Goal: Task Accomplishment & Management: Add property

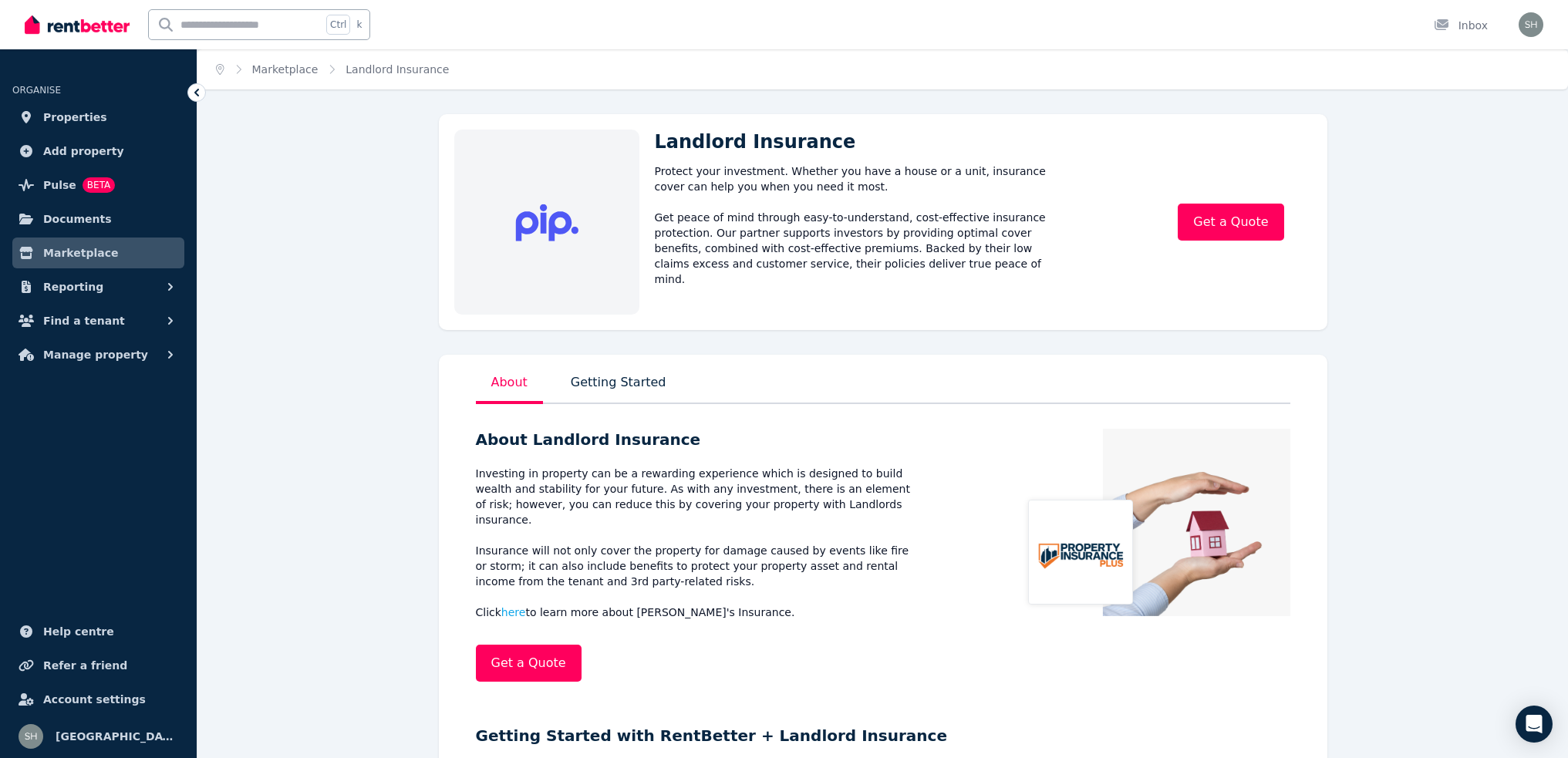
click at [615, 388] on p "Getting Started" at bounding box center [618, 387] width 102 height 34
click at [1240, 221] on link "Get a Quote" at bounding box center [1231, 222] width 106 height 37
click at [120, 323] on button "Find a tenant" at bounding box center [98, 321] width 172 height 31
click at [89, 318] on span "Find a tenant" at bounding box center [84, 321] width 82 height 19
click at [173, 317] on icon "button" at bounding box center [170, 321] width 15 height 15
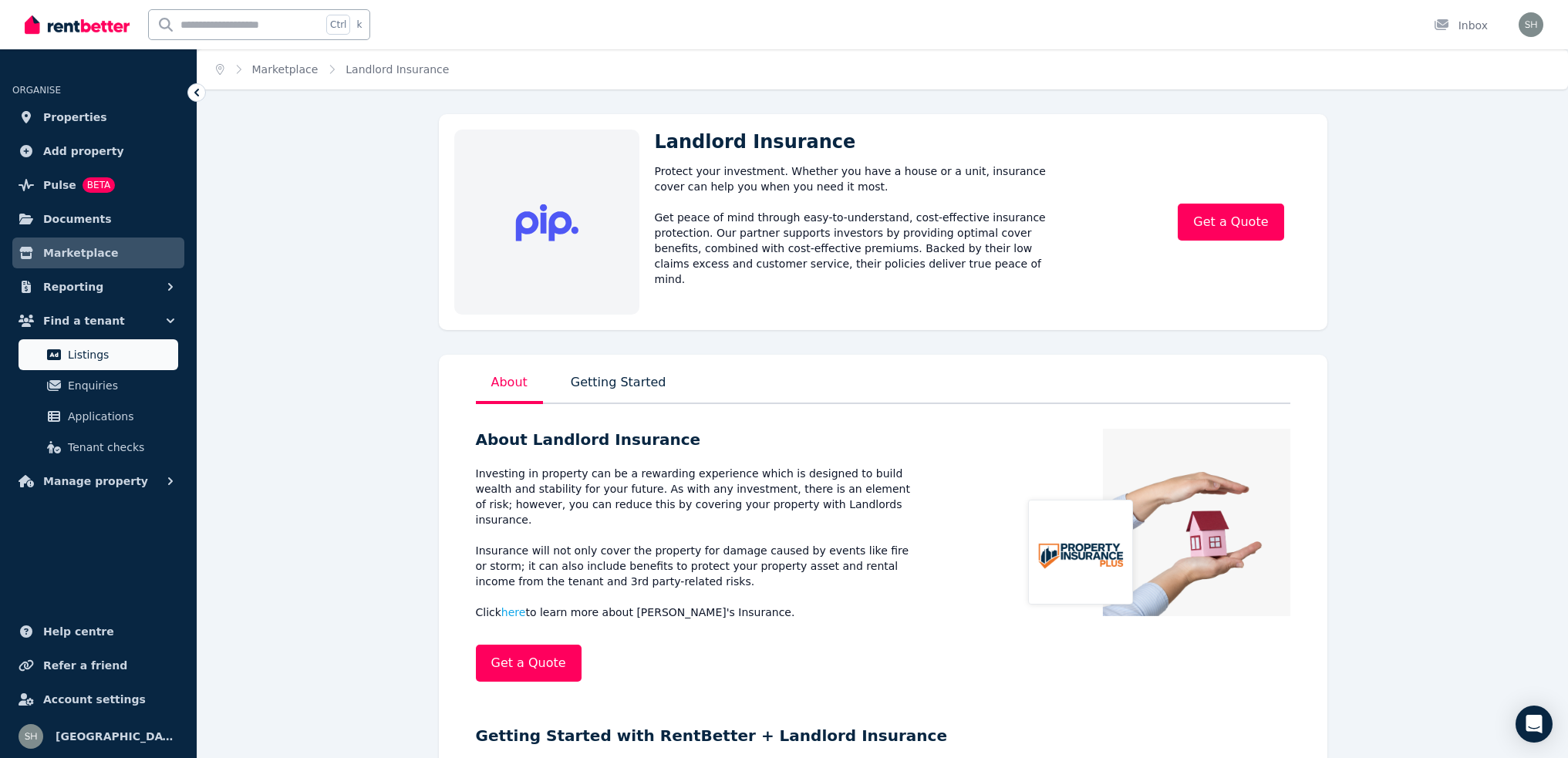
click at [125, 355] on span "Listings" at bounding box center [120, 355] width 104 height 19
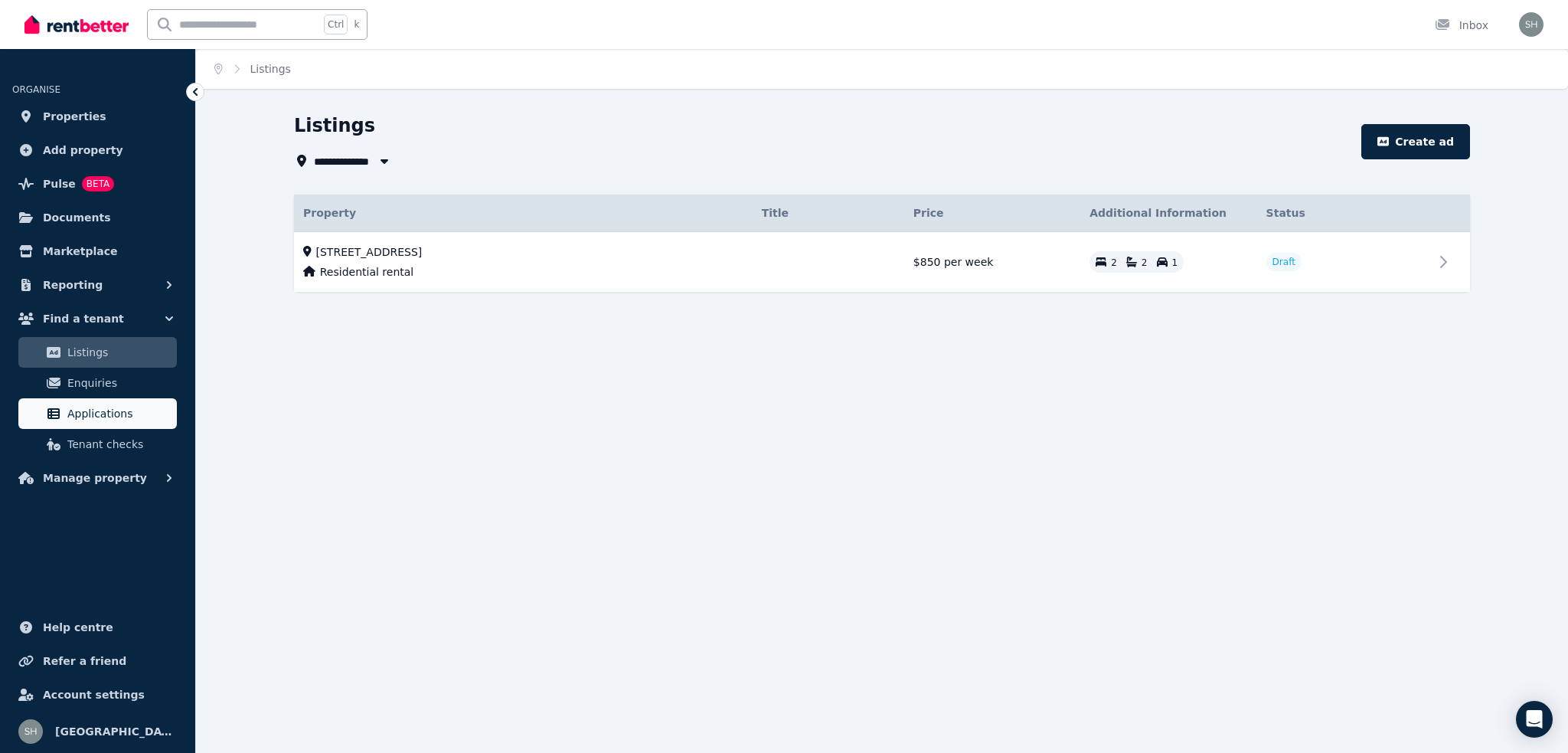
click at [98, 409] on span "Applications" at bounding box center [119, 414] width 103 height 19
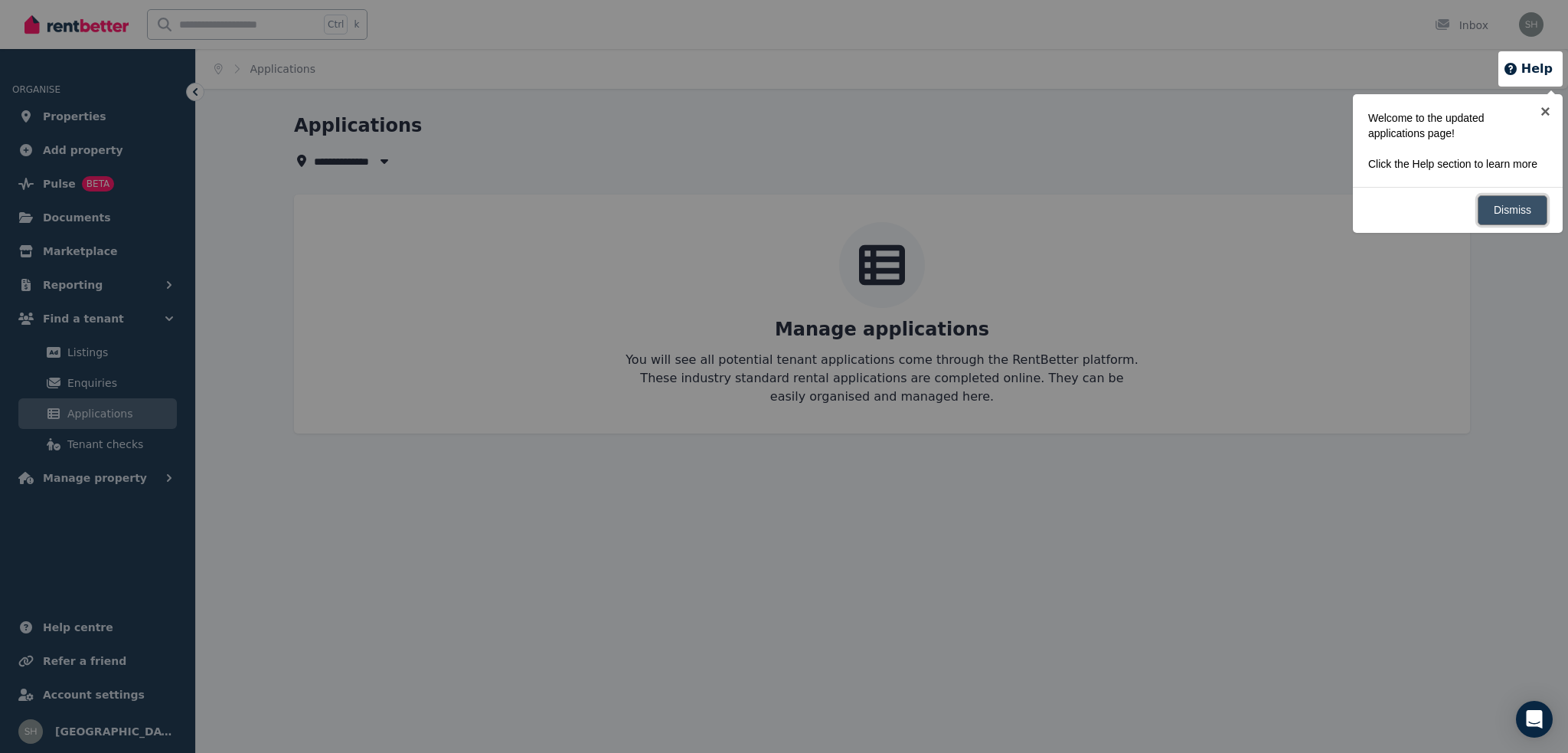
click at [1492, 209] on link "Dismiss" at bounding box center [1512, 210] width 69 height 30
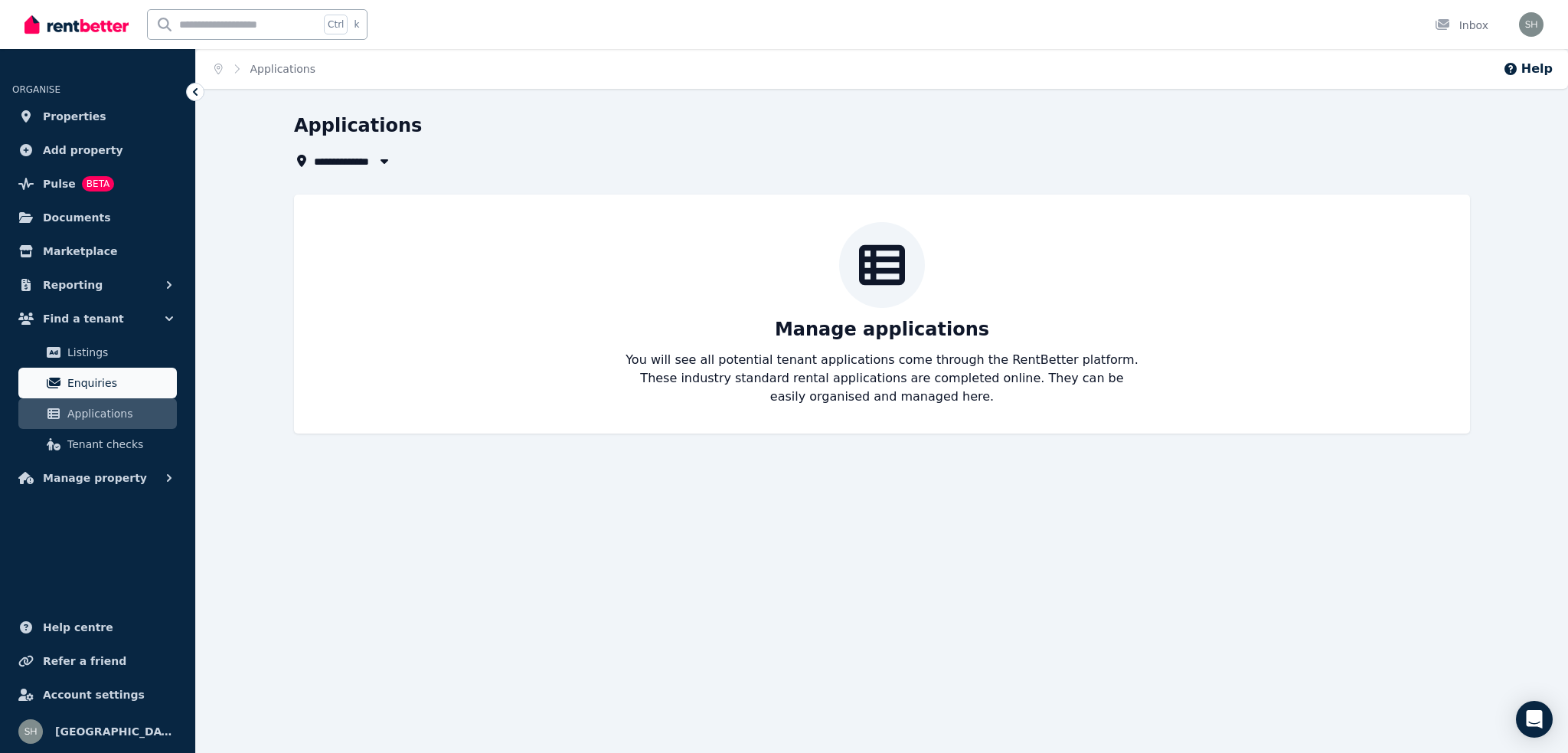
click at [111, 375] on span "Enquiries" at bounding box center [119, 383] width 103 height 19
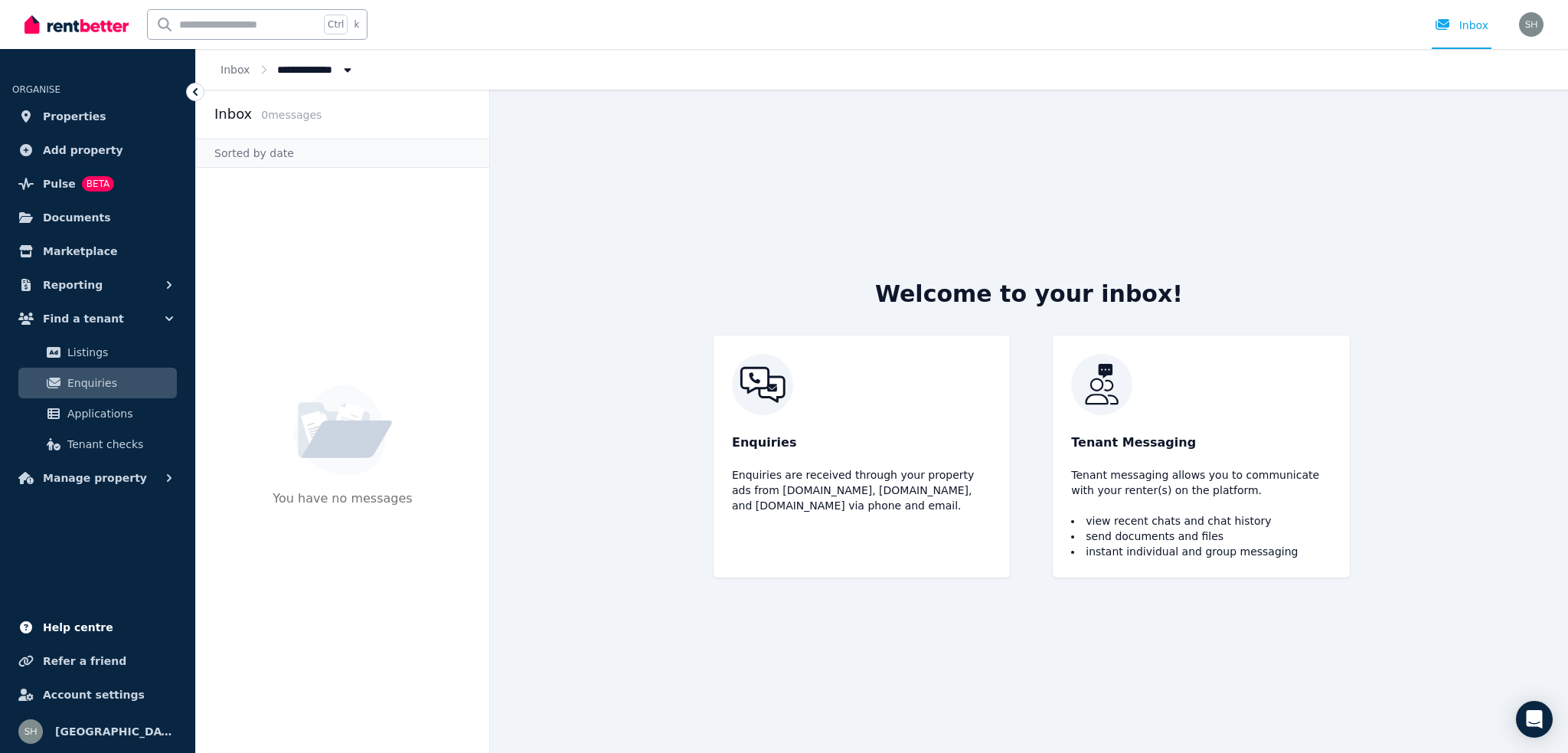
click at [83, 621] on span "Help centre" at bounding box center [77, 627] width 70 height 19
click at [85, 147] on span "Add property" at bounding box center [83, 150] width 81 height 19
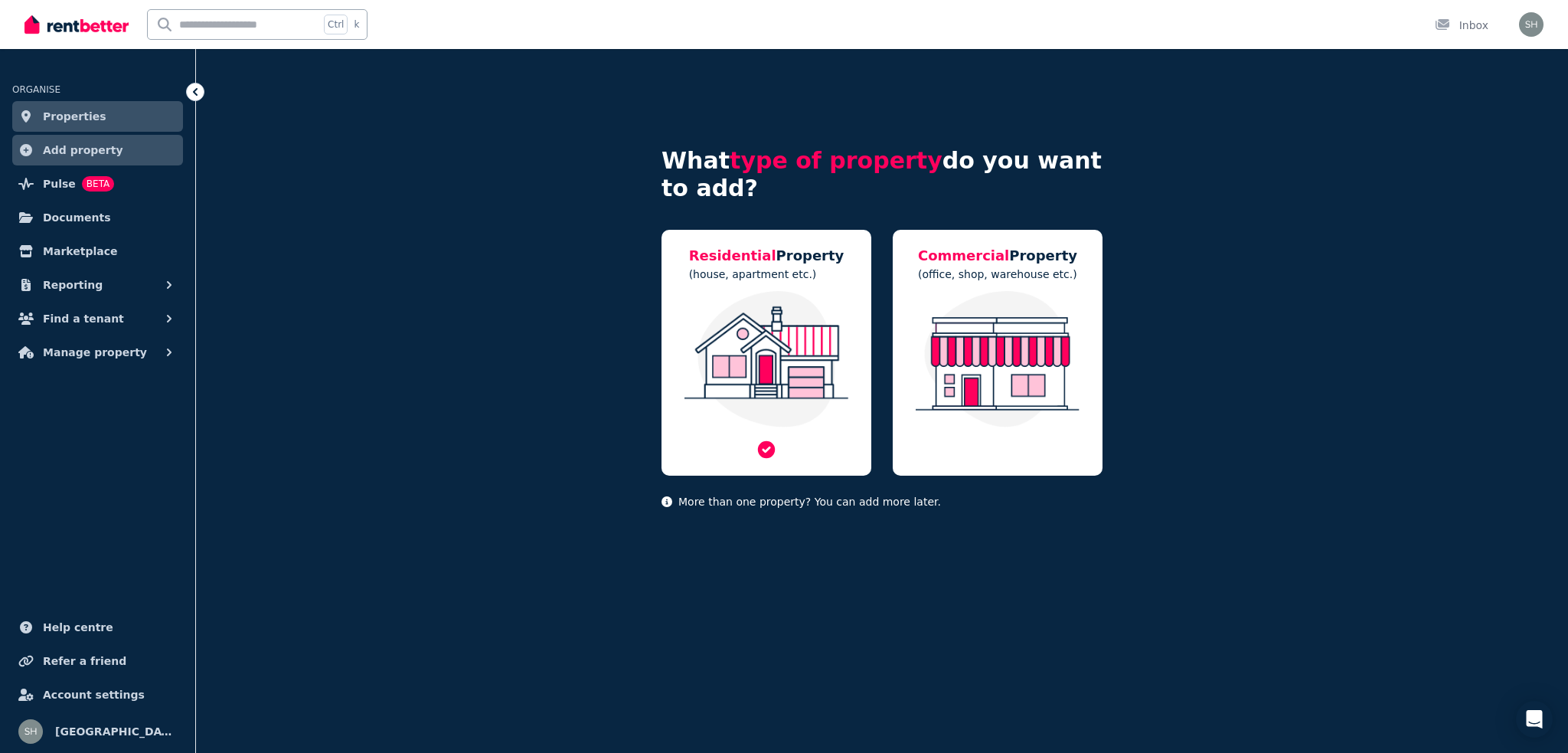
click at [753, 350] on img at bounding box center [766, 359] width 179 height 136
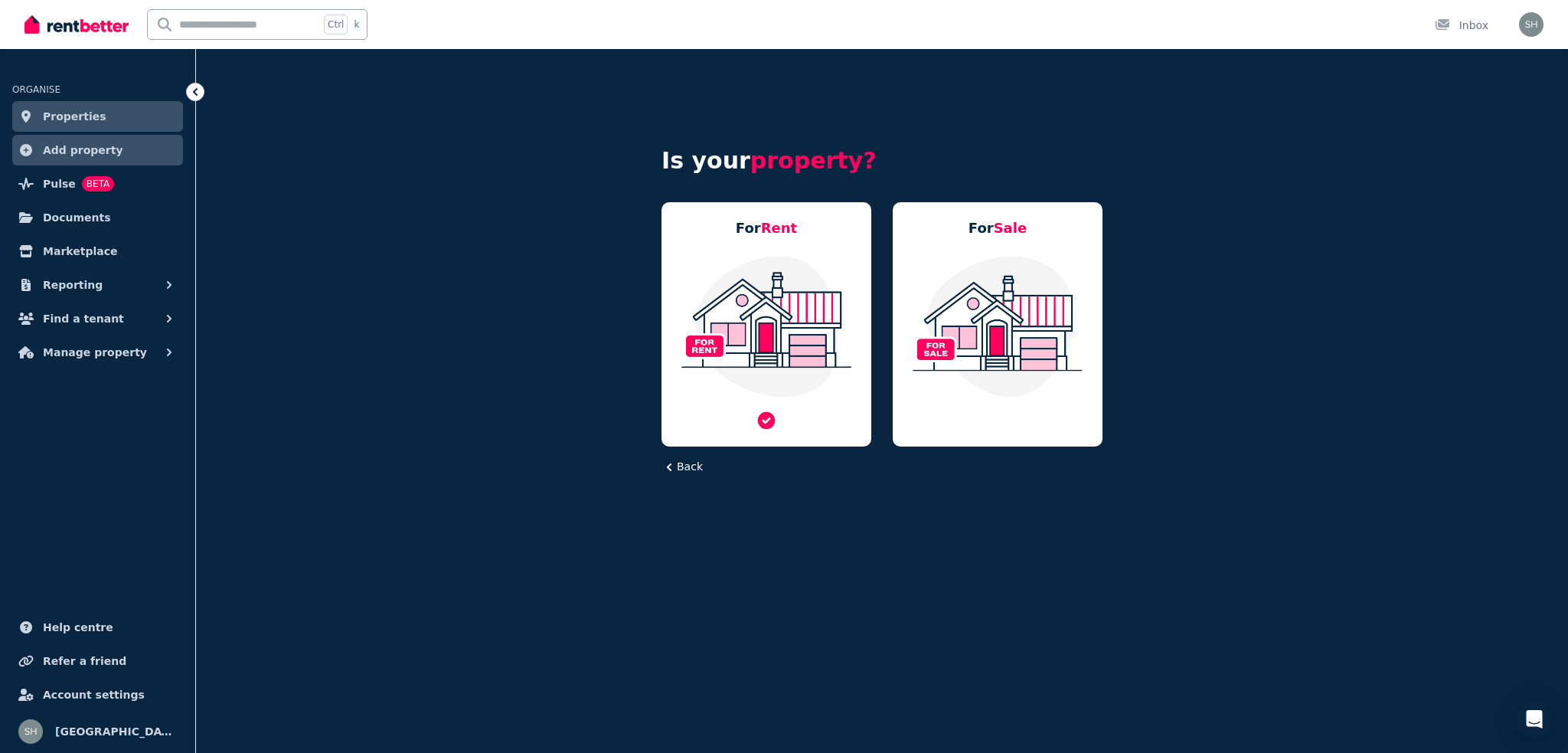
click at [744, 310] on img at bounding box center [766, 326] width 179 height 144
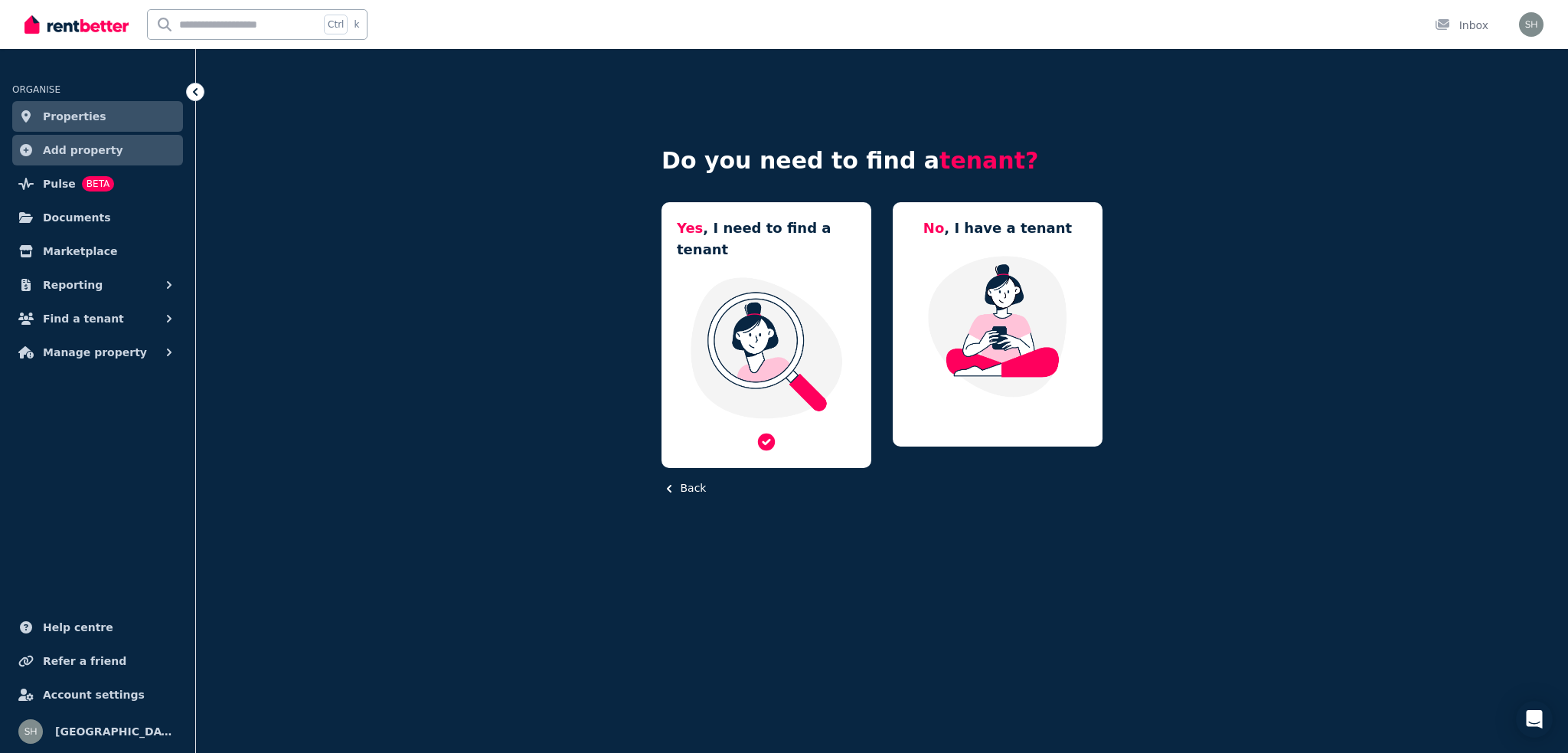
click at [757, 223] on h5 "Yes , I need to find a tenant" at bounding box center [766, 239] width 179 height 43
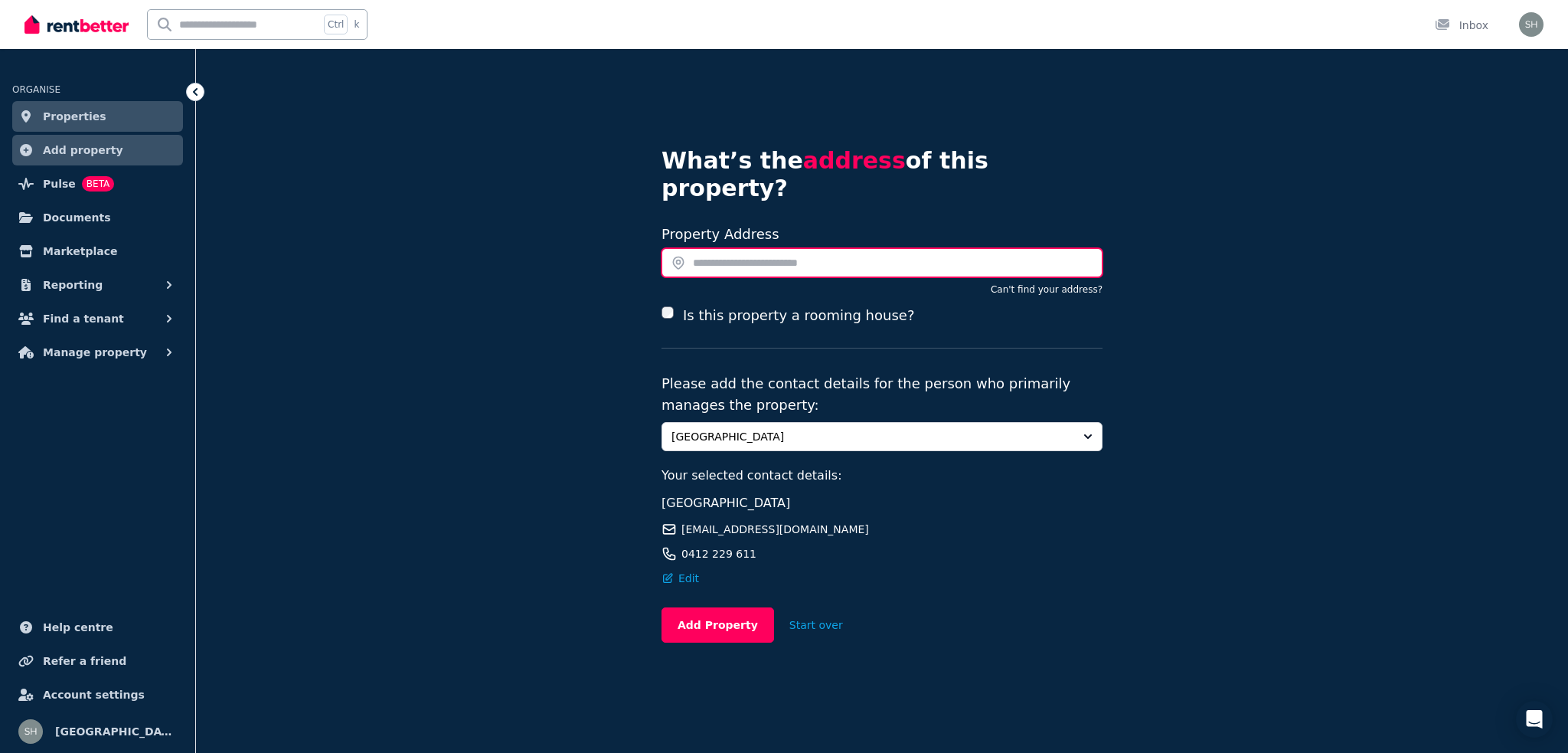
click at [732, 248] on input "text" at bounding box center [881, 263] width 441 height 29
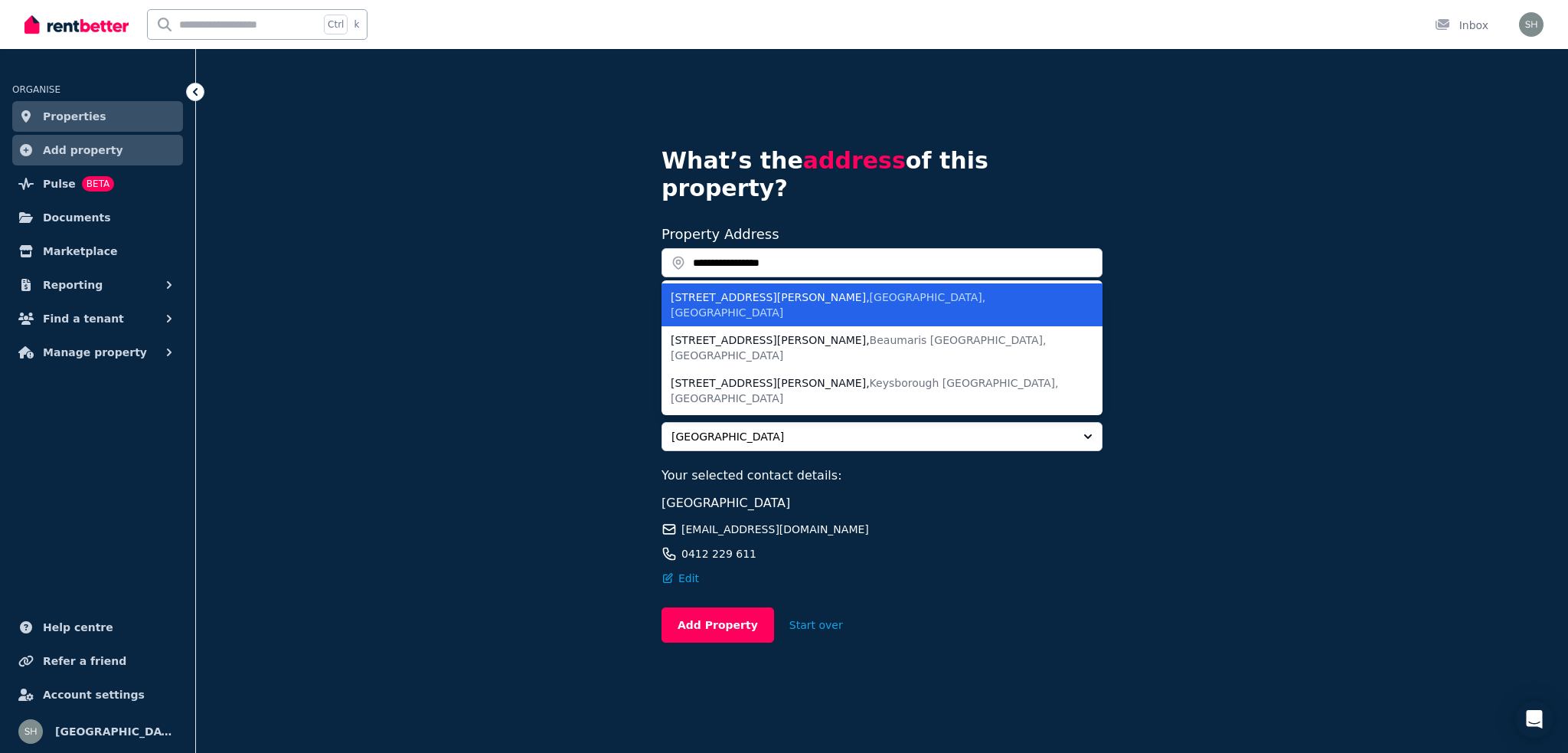
click at [740, 289] on div "[STREET_ADDRESS][PERSON_NAME]" at bounding box center [873, 305] width 404 height 31
type input "**********"
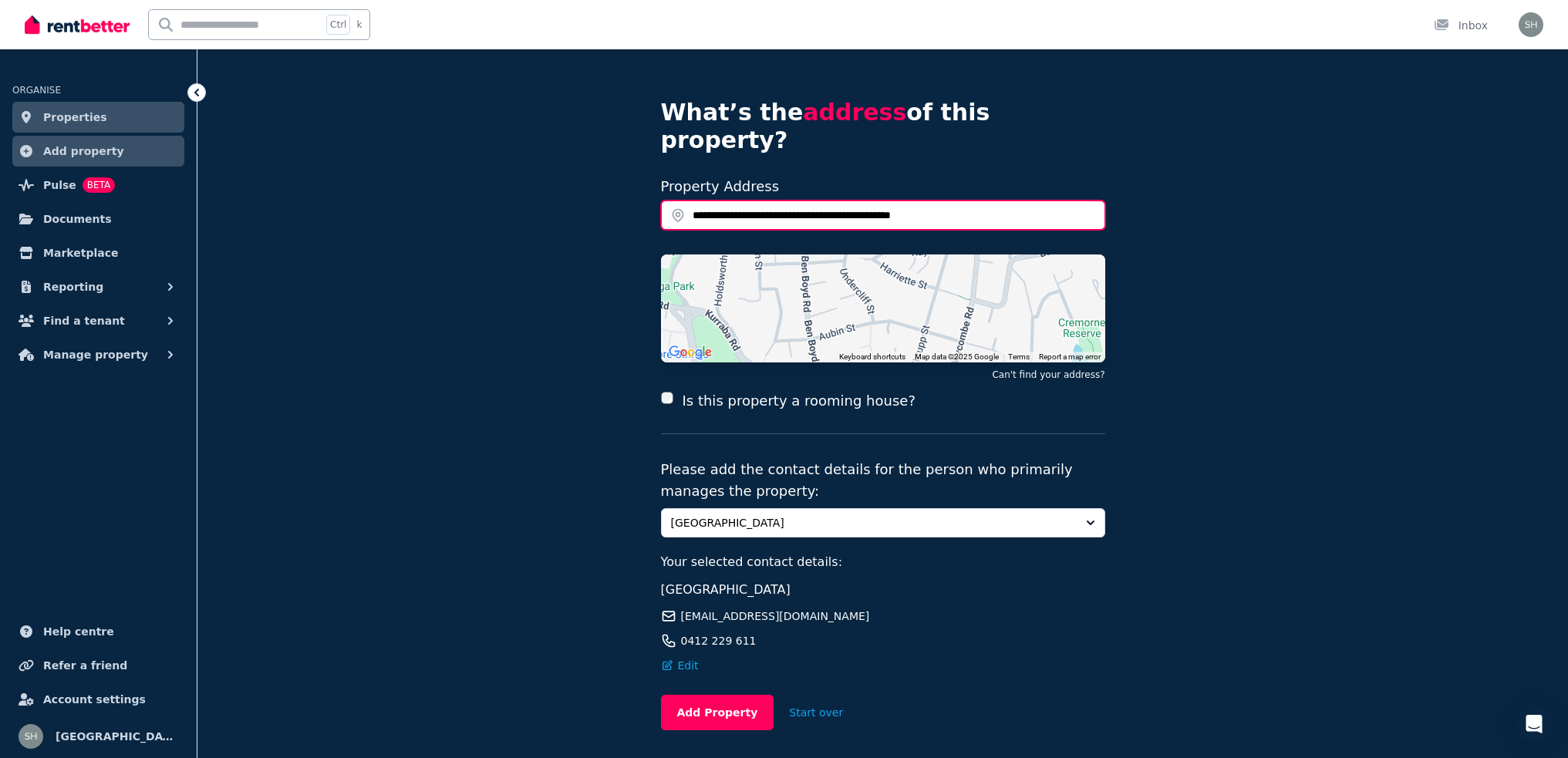
scroll to position [80, 0]
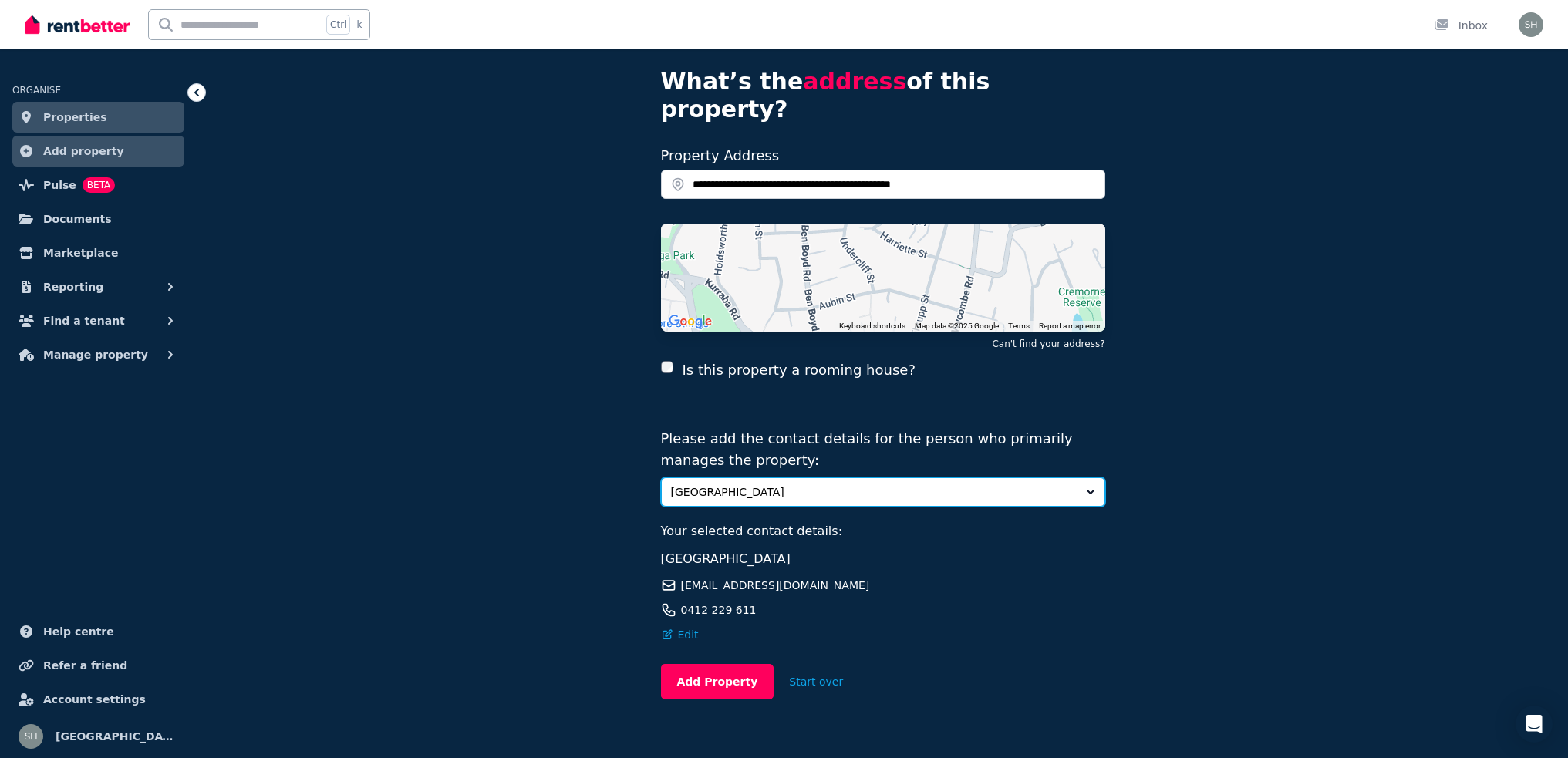
click at [767, 485] on span "[GEOGRAPHIC_DATA]" at bounding box center [872, 492] width 403 height 15
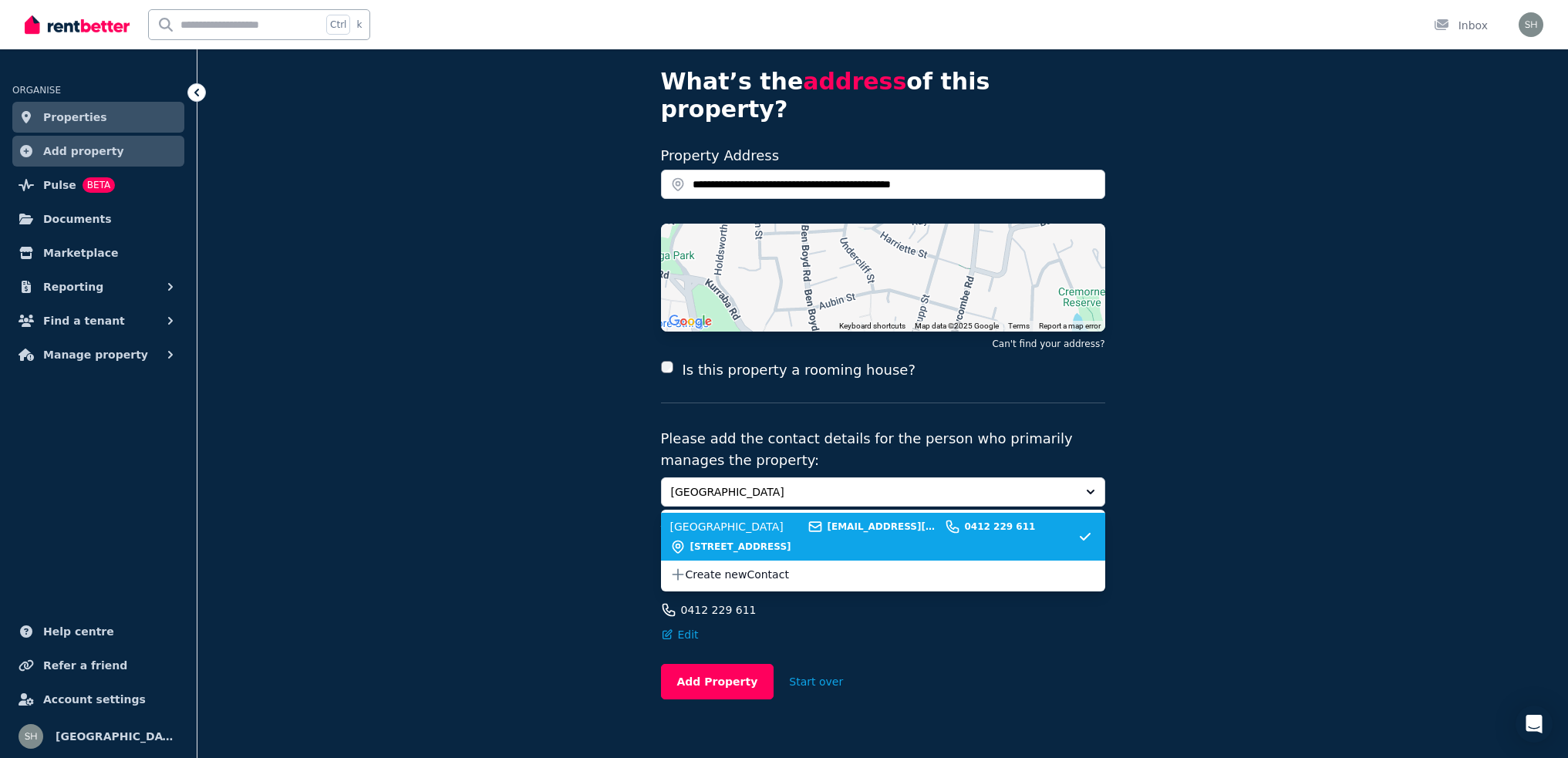
click at [750, 519] on span "[GEOGRAPHIC_DATA]" at bounding box center [736, 526] width 132 height 15
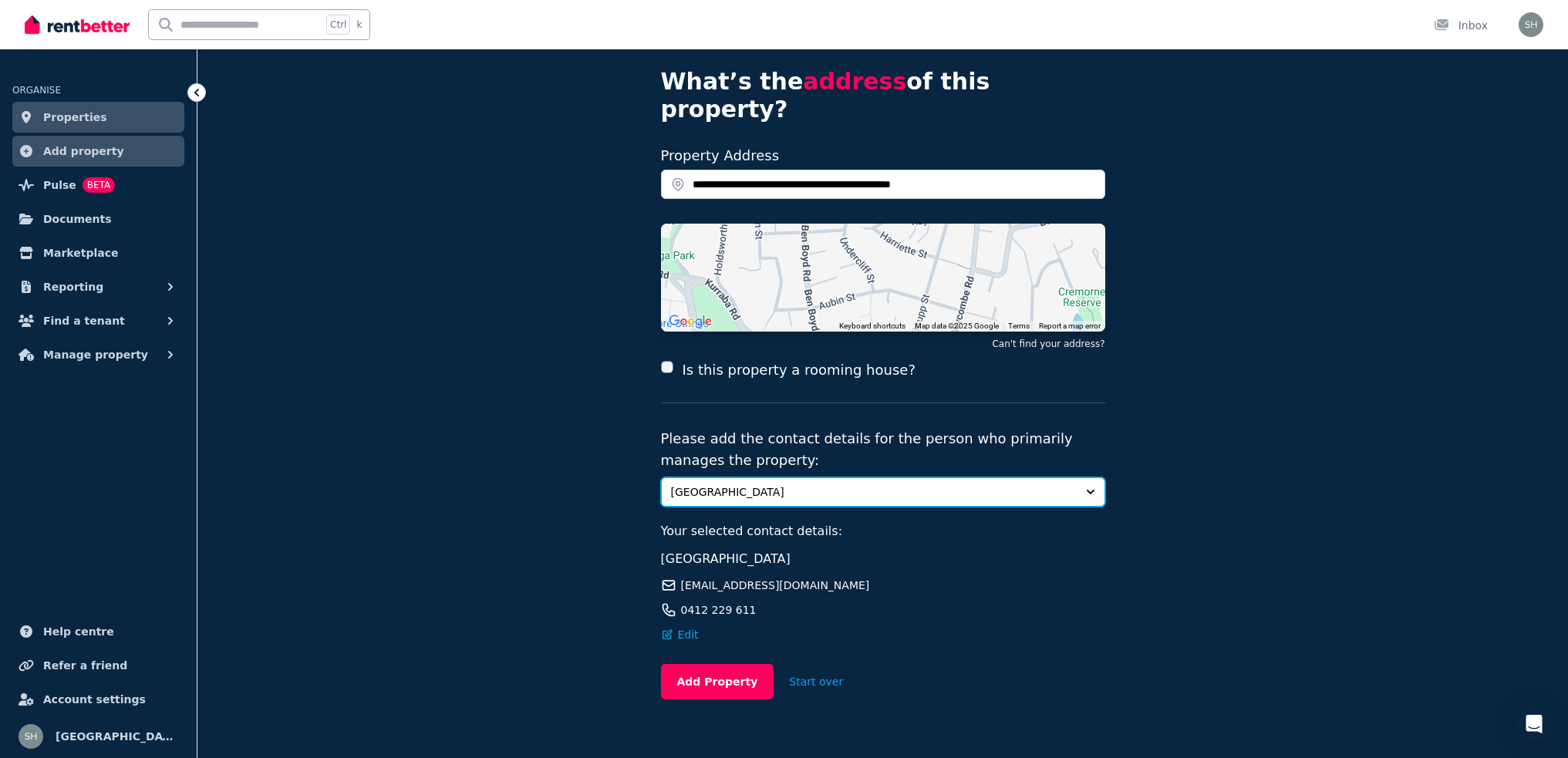
click at [779, 477] on button "[GEOGRAPHIC_DATA]" at bounding box center [883, 492] width 444 height 29
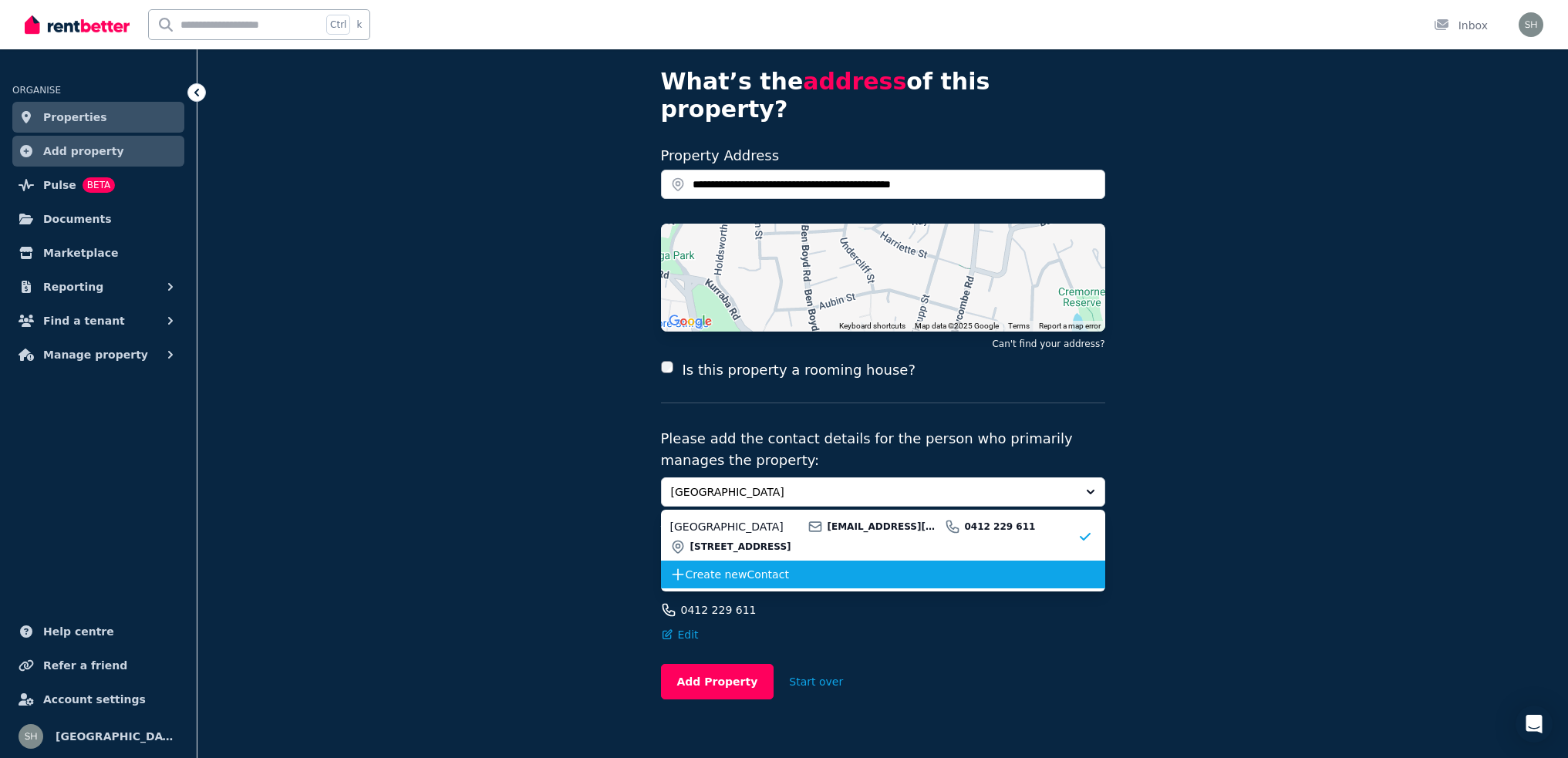
click at [728, 566] on span "Create new Contact" at bounding box center [882, 574] width 392 height 15
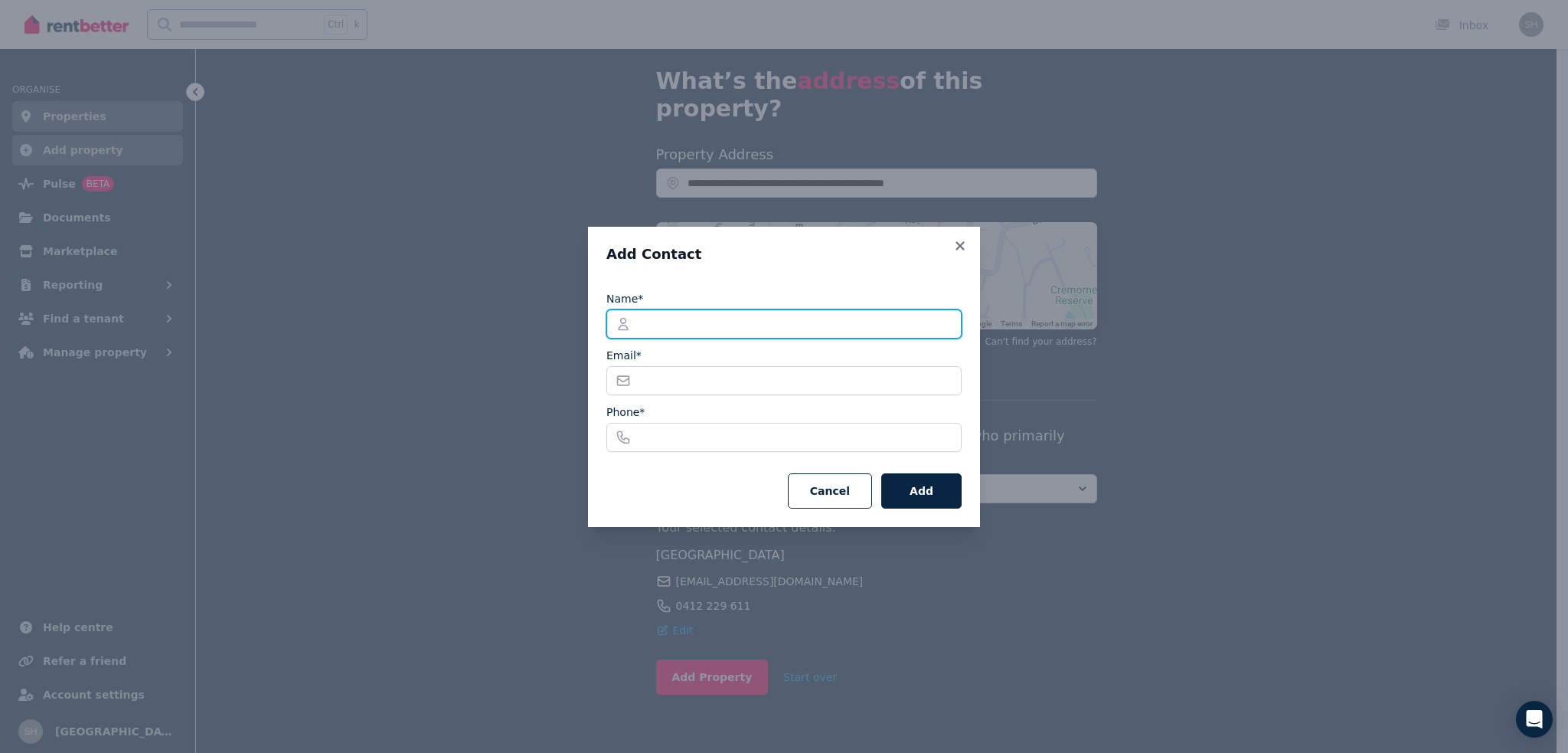
click at [745, 324] on input "Name*" at bounding box center [783, 324] width 355 height 29
type input "**********"
click at [832, 489] on button "Cancel" at bounding box center [830, 491] width 84 height 35
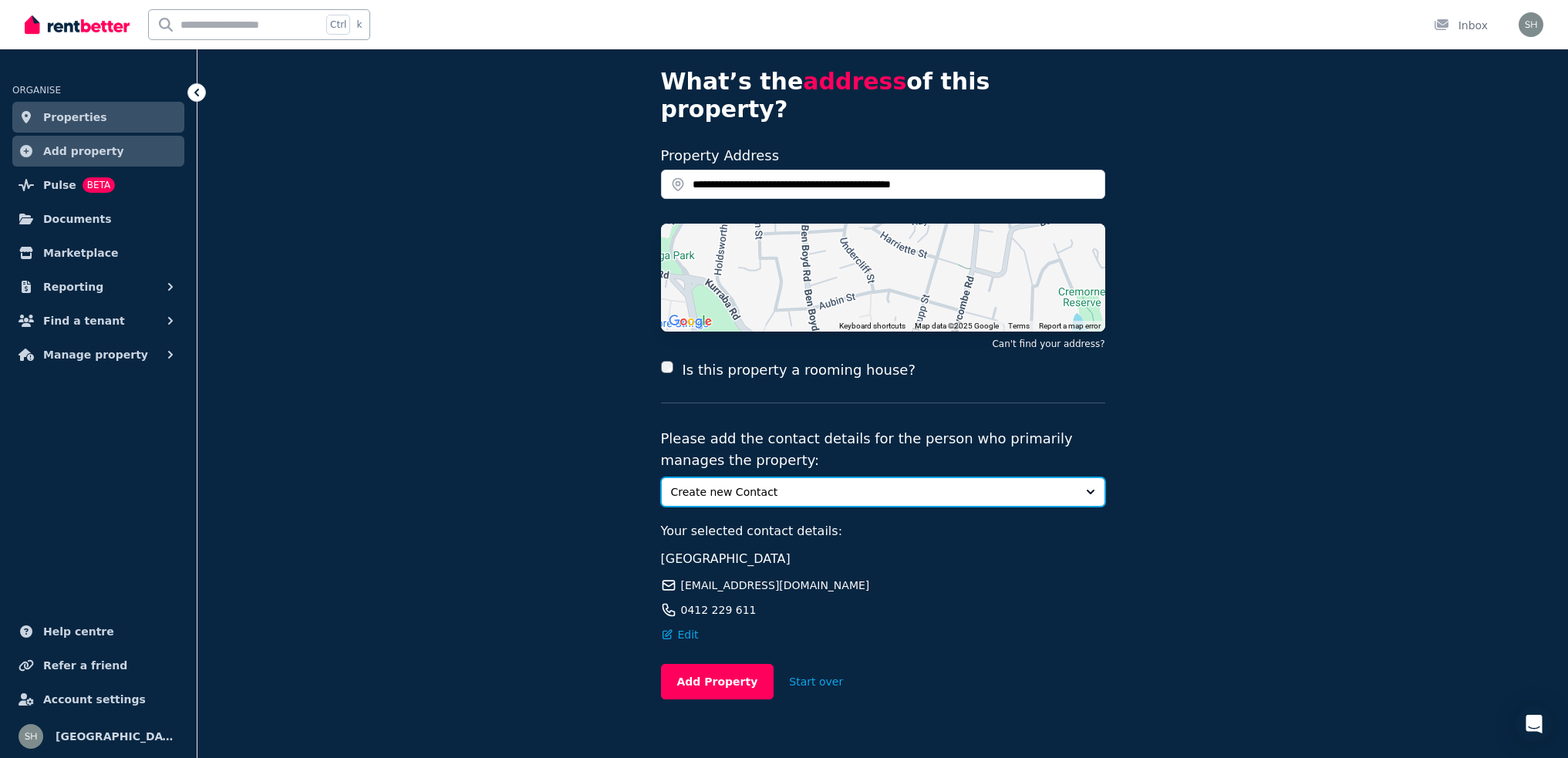
click at [763, 485] on span "Create new Contact" at bounding box center [872, 492] width 403 height 15
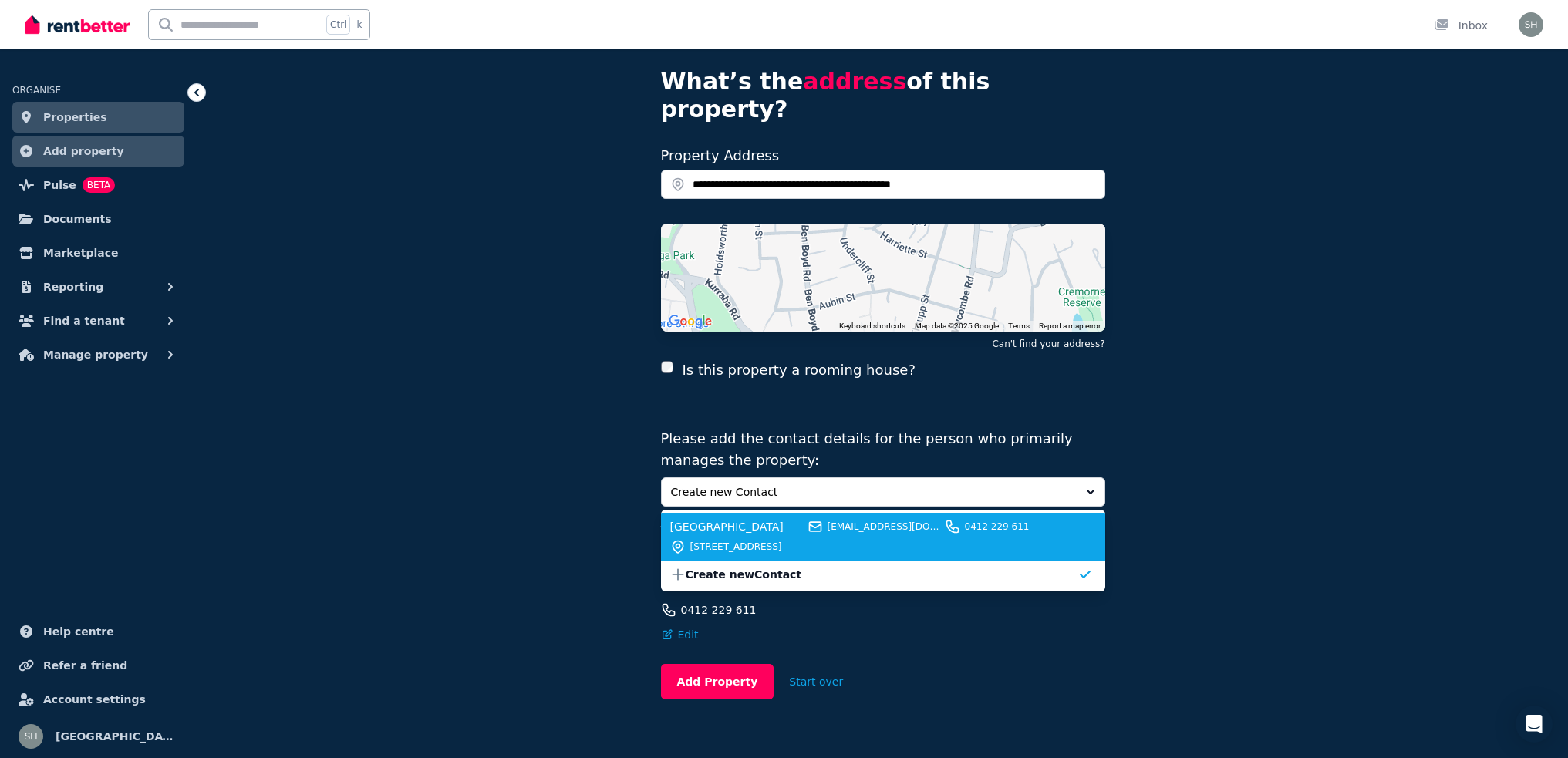
click at [733, 519] on span "[GEOGRAPHIC_DATA]" at bounding box center [736, 526] width 132 height 15
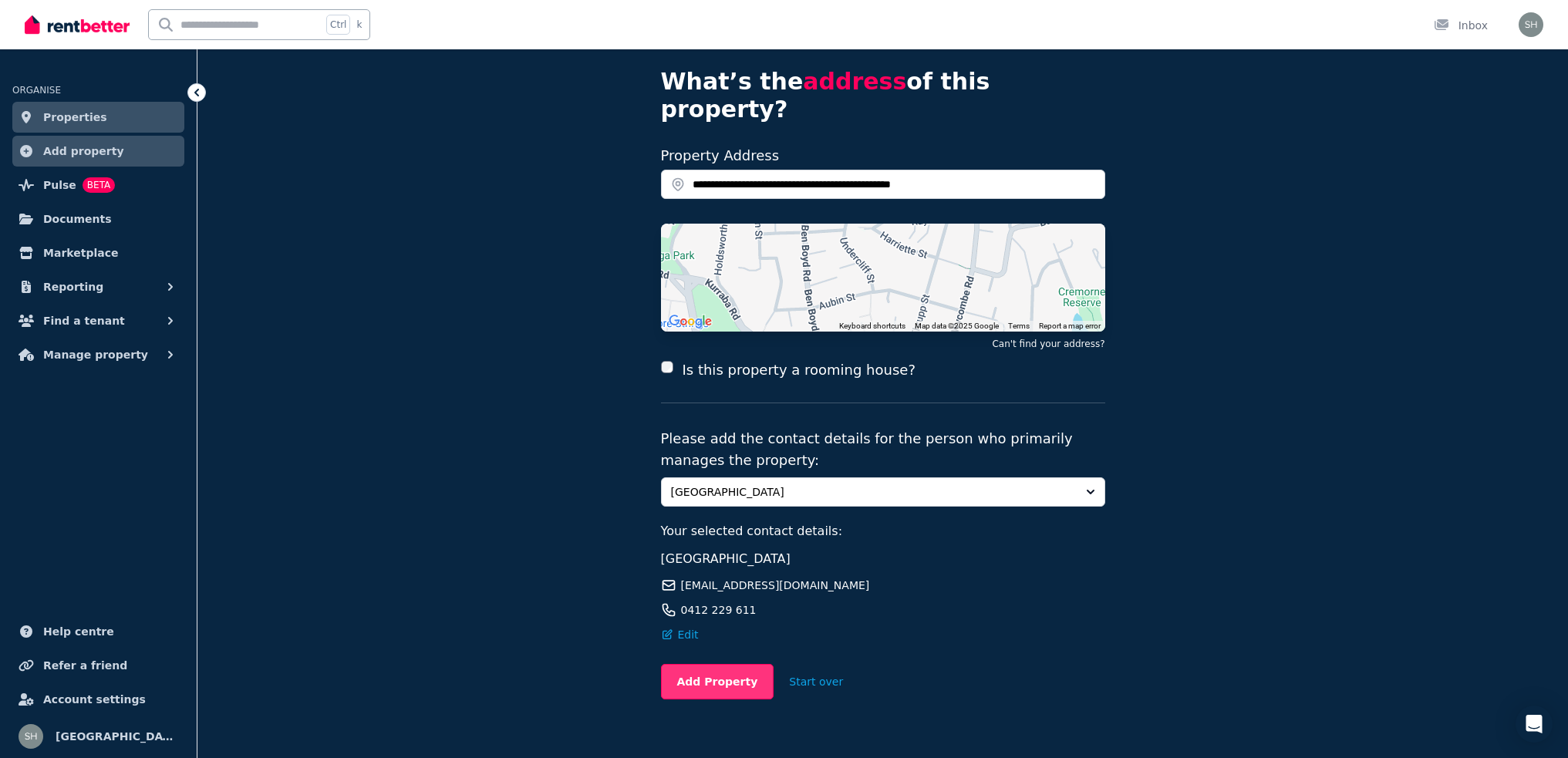
click at [709, 664] on button "Add Property" at bounding box center [718, 682] width 114 height 36
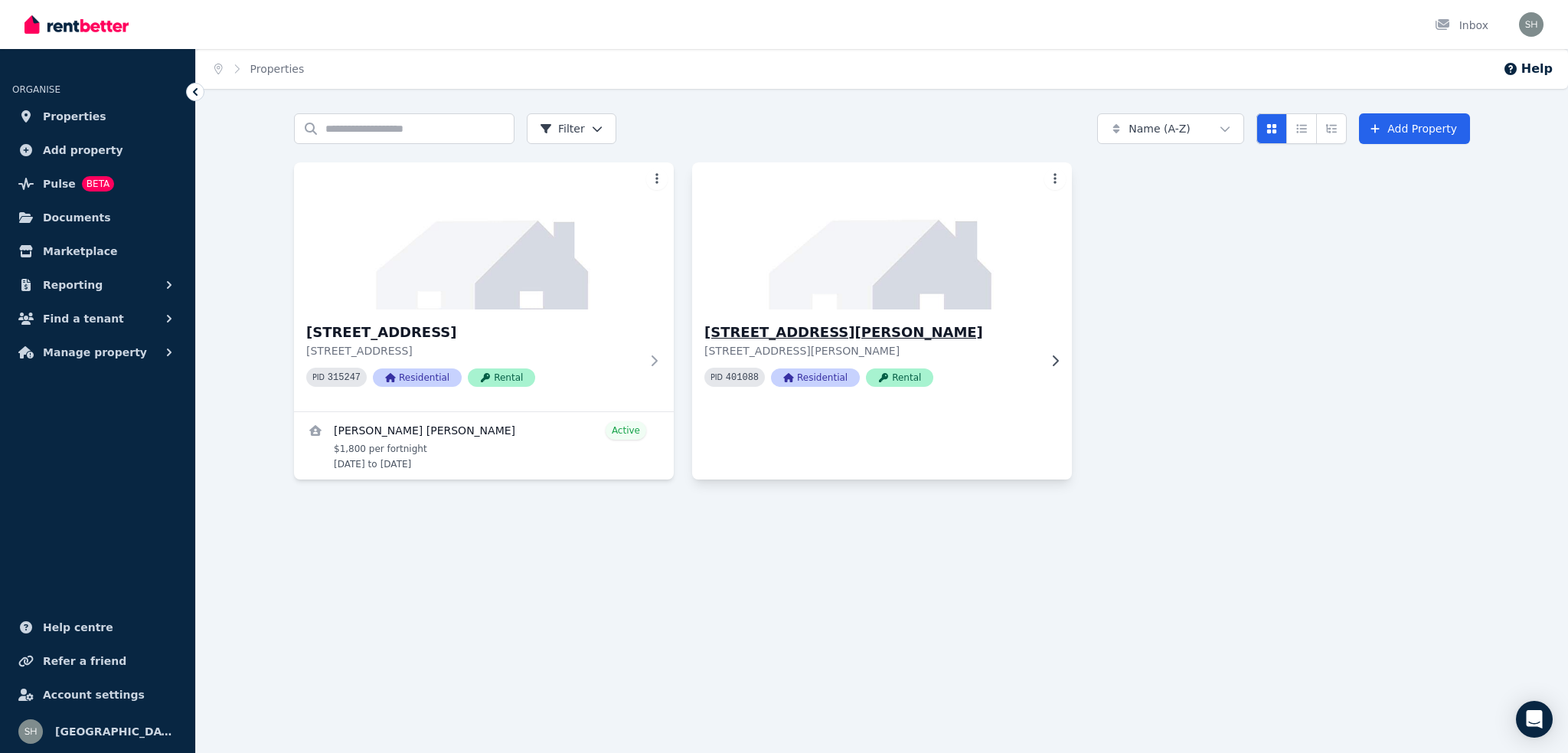
click at [1054, 356] on icon at bounding box center [1056, 360] width 6 height 10
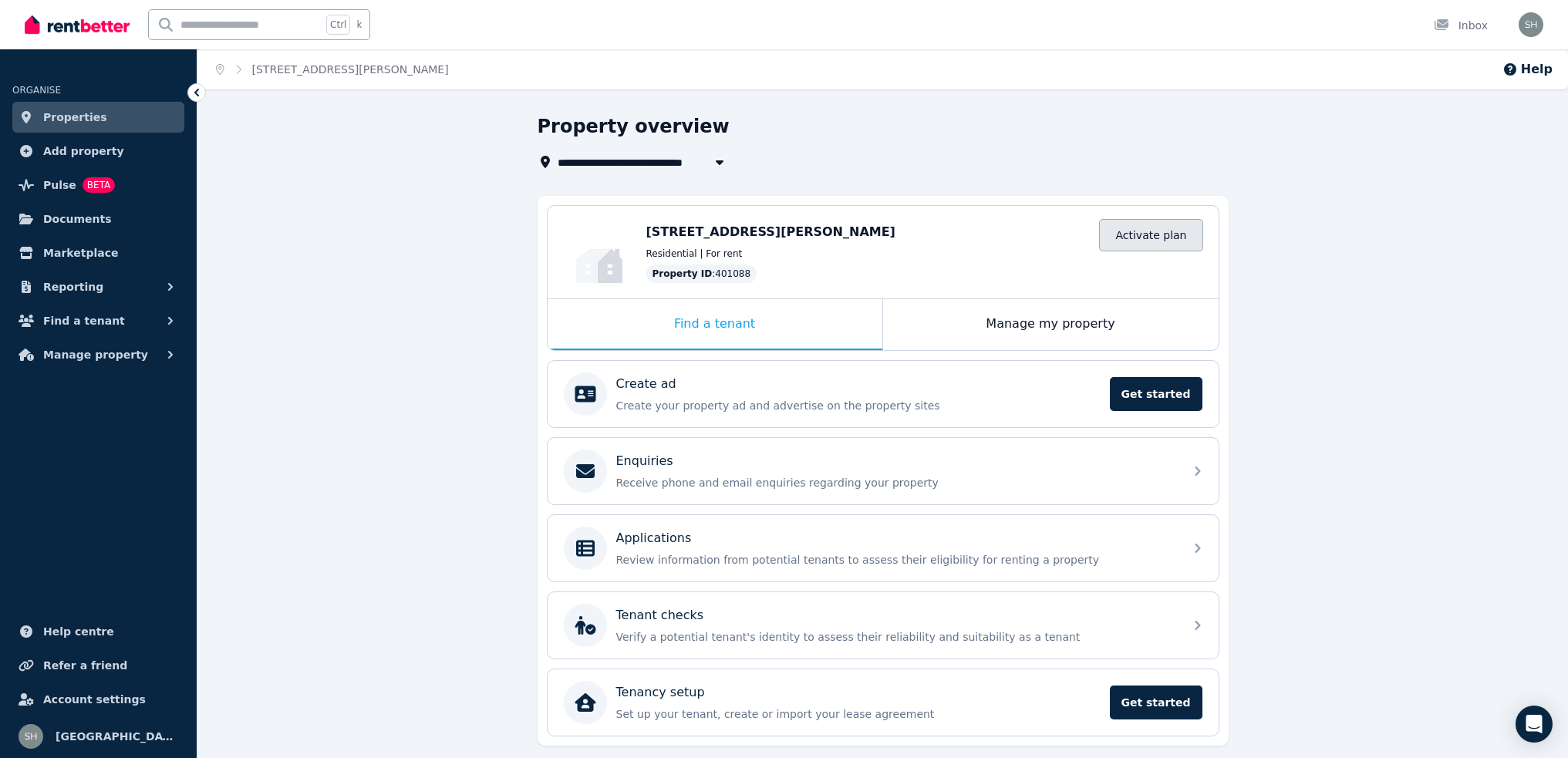
click at [1134, 227] on link "Activate plan" at bounding box center [1151, 235] width 103 height 32
